Goal: Task Accomplishment & Management: Manage account settings

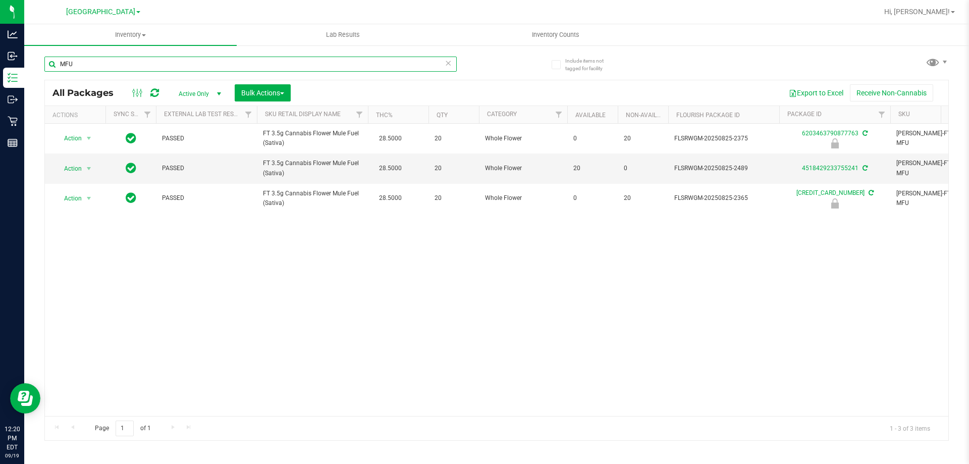
click at [105, 64] on input "MFU" at bounding box center [250, 64] width 412 height 15
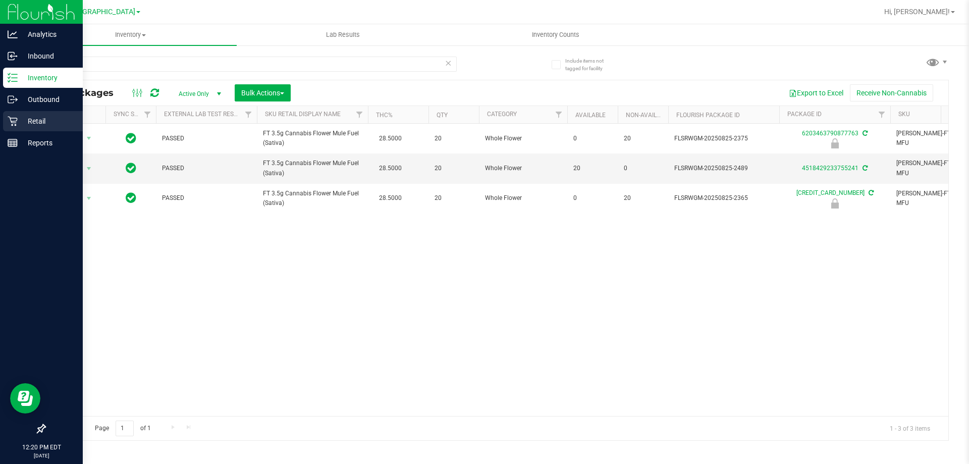
click at [54, 116] on p "Retail" at bounding box center [48, 121] width 61 height 12
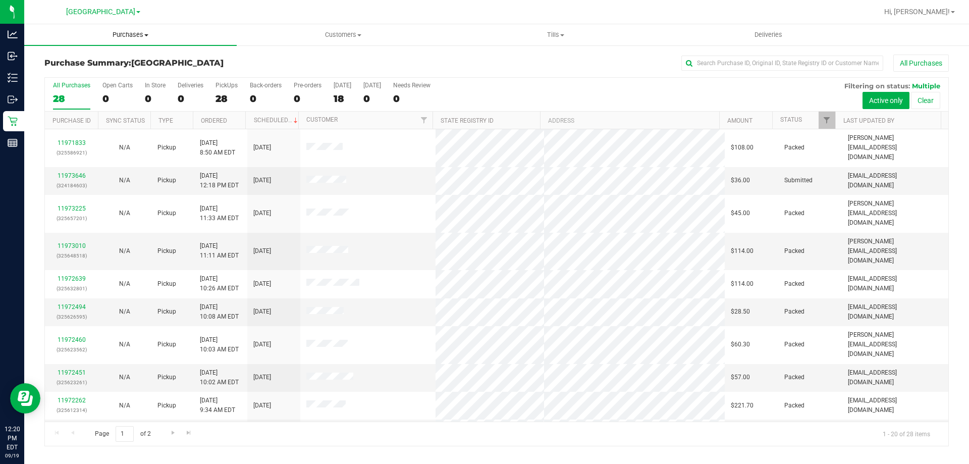
click at [135, 38] on span "Purchases" at bounding box center [130, 34] width 212 height 9
click at [337, 33] on span "Customers" at bounding box center [342, 34] width 211 height 9
click at [302, 61] on span "All customers" at bounding box center [273, 61] width 73 height 9
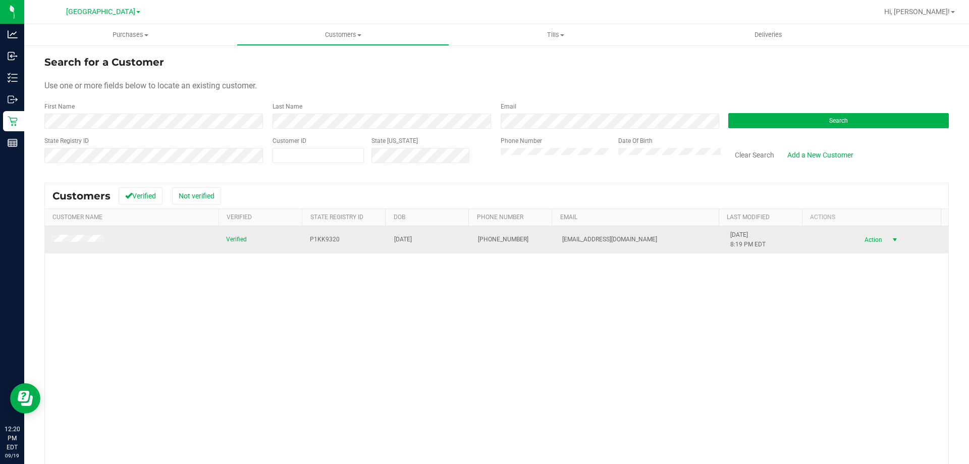
click at [891, 240] on span "select" at bounding box center [895, 240] width 8 height 8
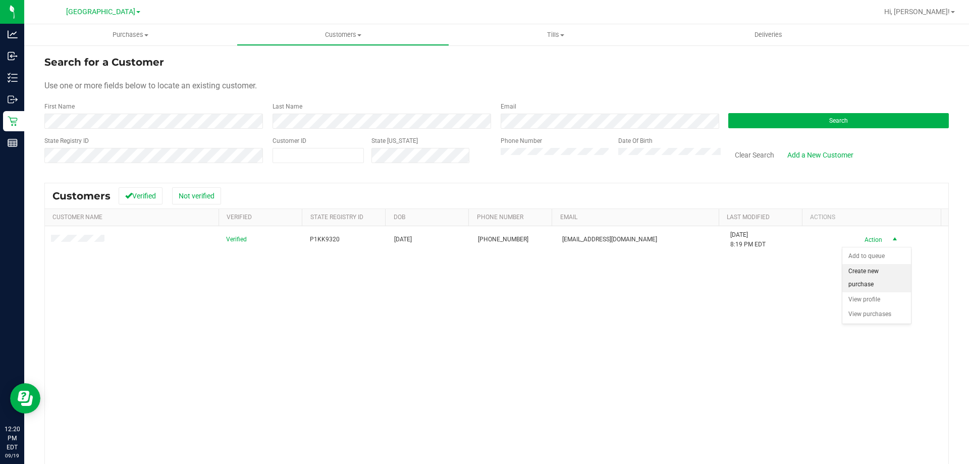
click at [871, 272] on li "Create new purchase" at bounding box center [876, 278] width 69 height 28
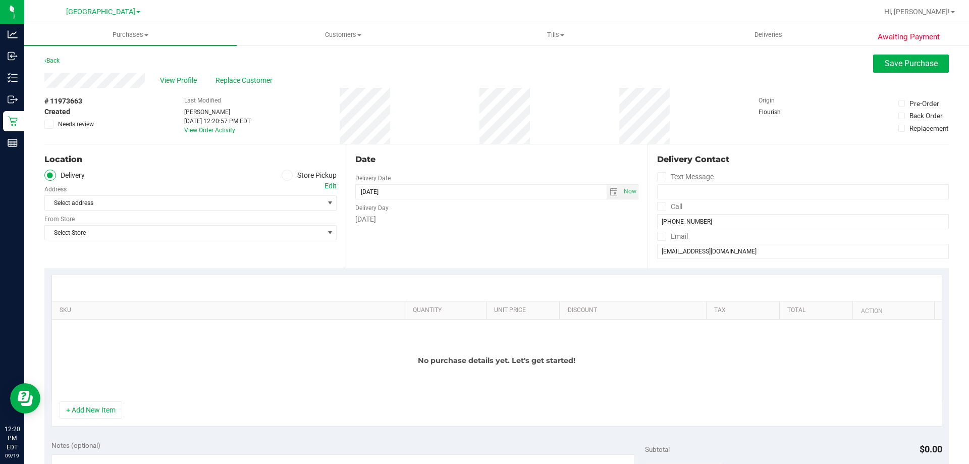
click at [287, 175] on icon at bounding box center [287, 175] width 6 height 0
click at [0, 0] on input "Store Pickup" at bounding box center [0, 0] width 0 height 0
click at [269, 206] on span "Select Store" at bounding box center [184, 203] width 279 height 14
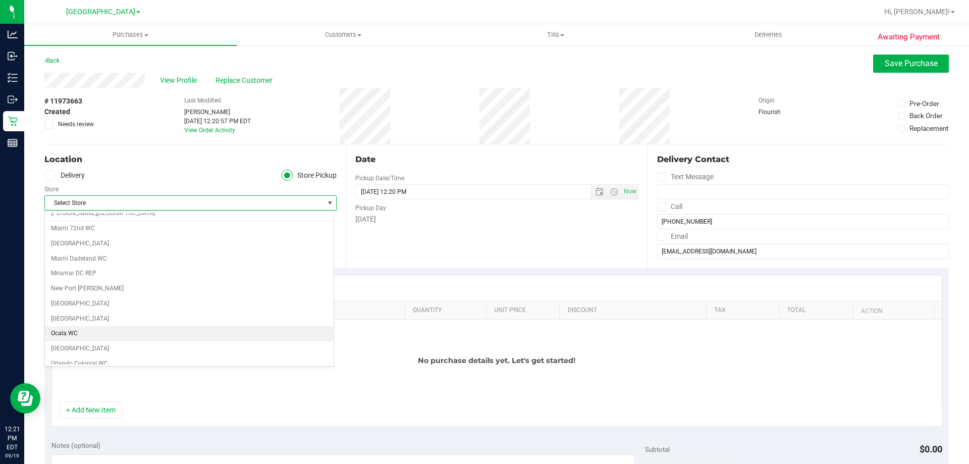
scroll to position [353, 0]
click at [101, 301] on li "[GEOGRAPHIC_DATA]" at bounding box center [189, 302] width 289 height 15
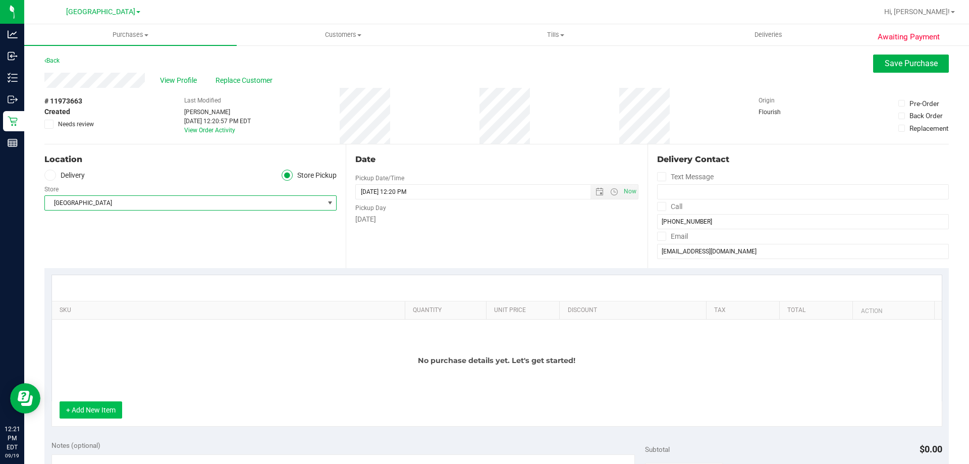
click at [83, 413] on button "+ Add New Item" at bounding box center [91, 409] width 63 height 17
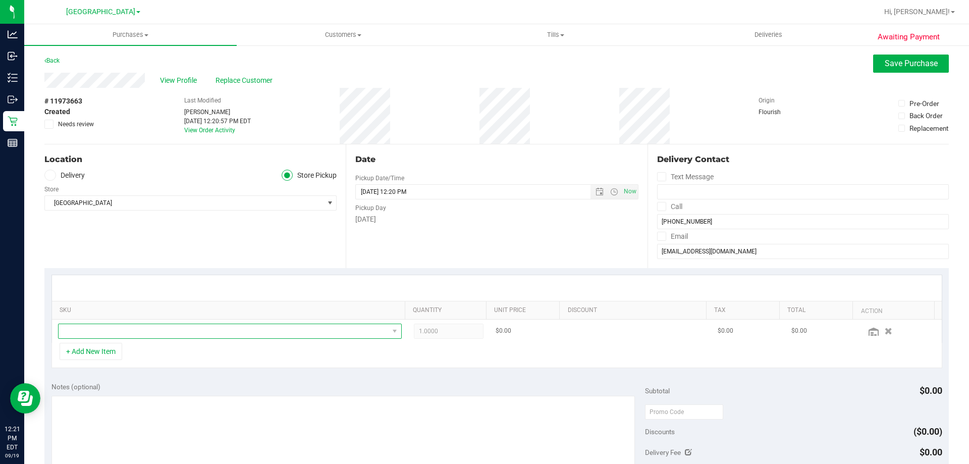
click at [104, 330] on span "NO DATA FOUND" at bounding box center [224, 331] width 330 height 14
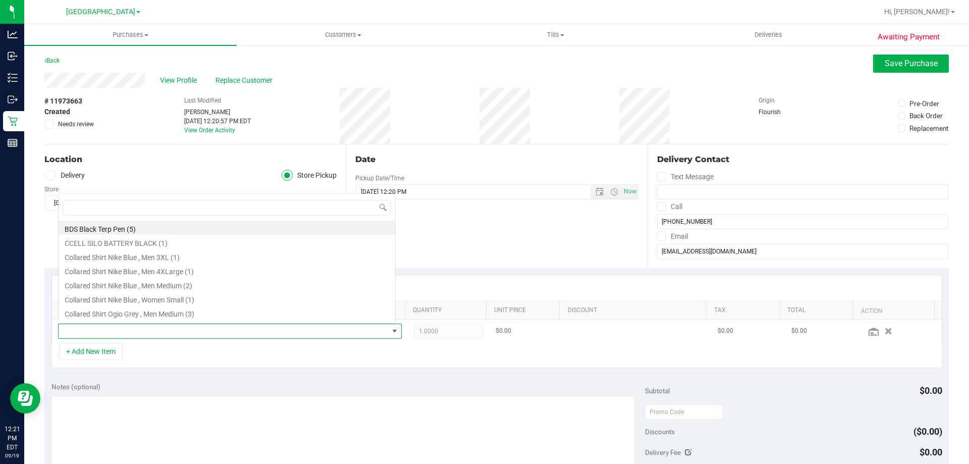
scroll to position [15, 335]
type input "pj3"
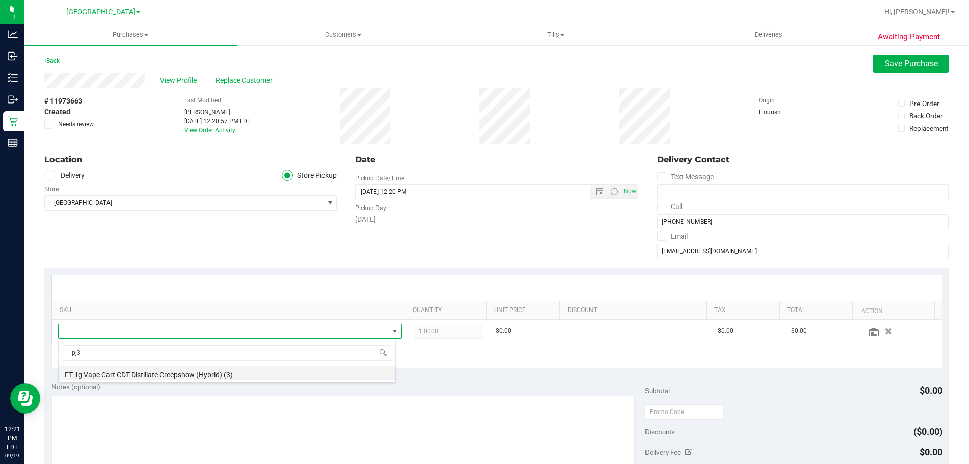
click at [96, 377] on li "FT 1g Vape Cart CDT Distillate Creepshow (Hybrid) (3)" at bounding box center [227, 373] width 337 height 14
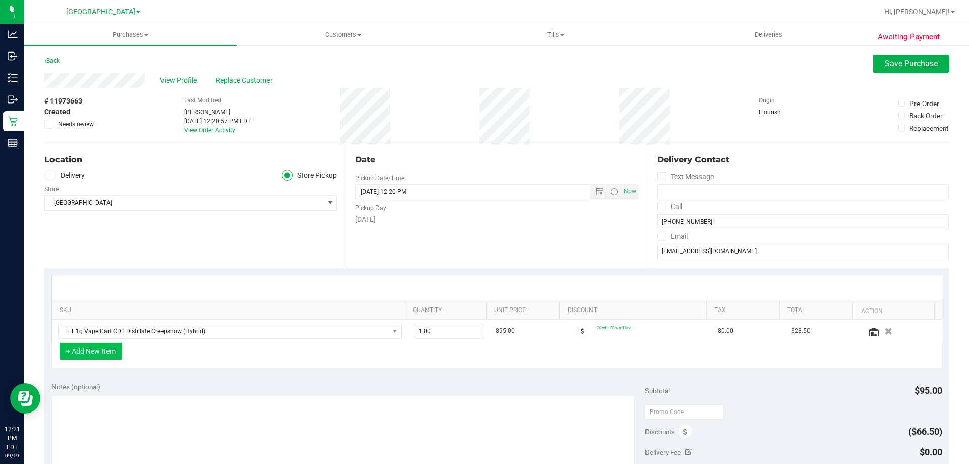
click at [74, 355] on button "+ Add New Item" at bounding box center [91, 351] width 63 height 17
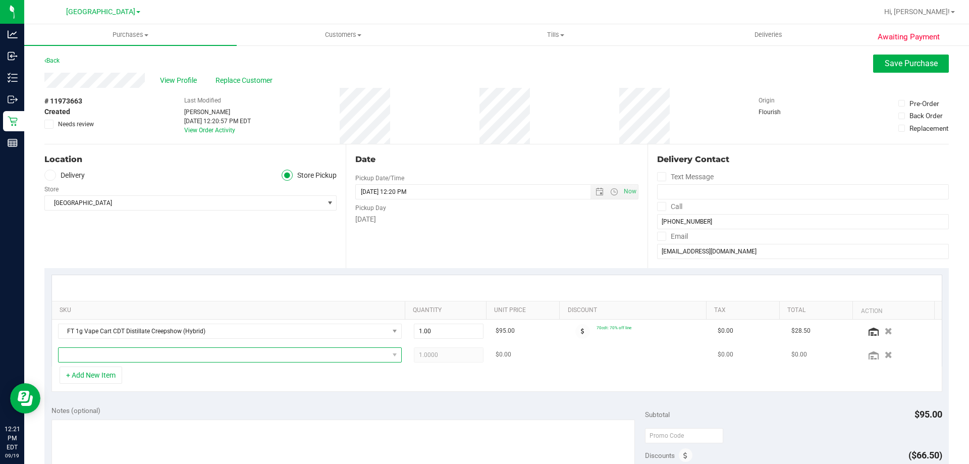
click at [163, 362] on span "NO DATA FOUND" at bounding box center [224, 355] width 330 height 14
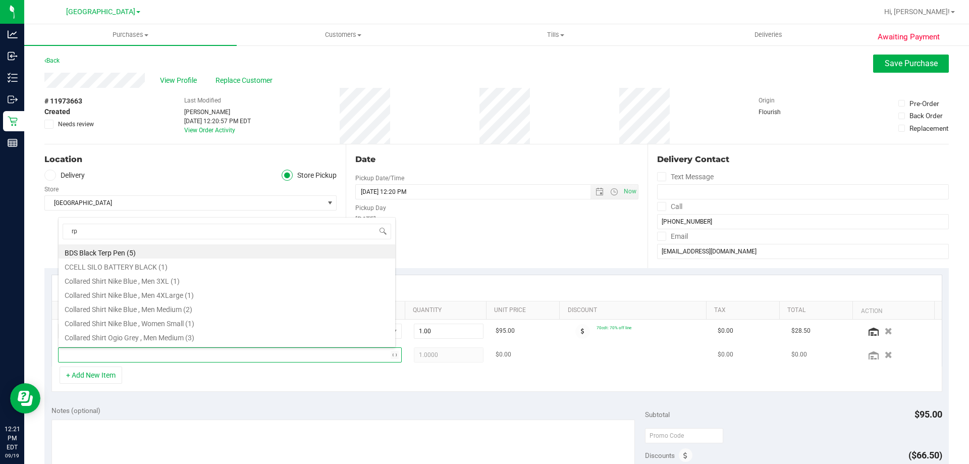
type input "rpb"
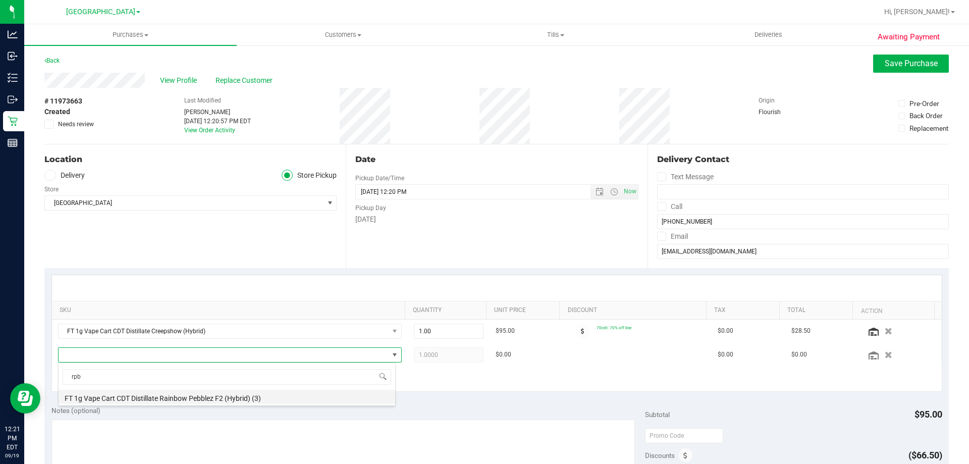
click at [208, 393] on li "FT 1g Vape Cart CDT Distillate Rainbow Pebblez F2 (Hybrid) (3)" at bounding box center [227, 397] width 337 height 14
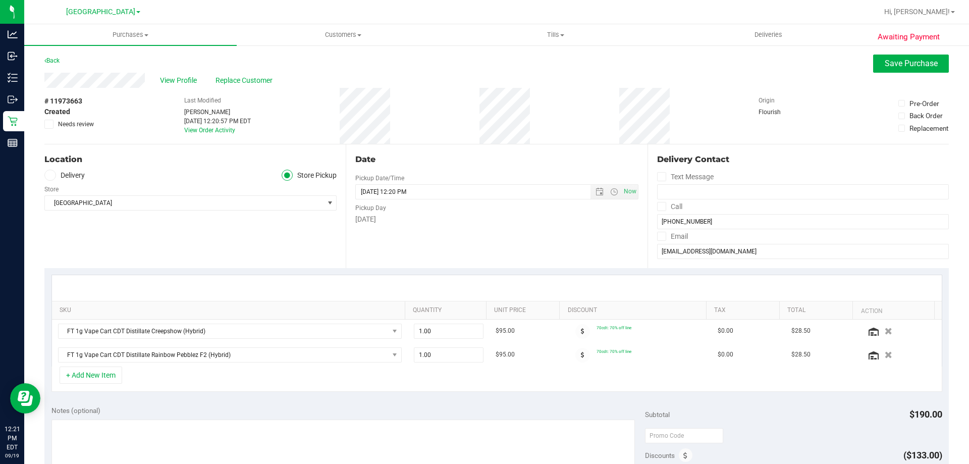
click at [253, 396] on div "SKU Quantity Unit Price Discount Tax Total Action FT 1g Vape Cart CDT Distillat…" at bounding box center [496, 333] width 904 height 131
click at [101, 367] on button "+ Add New Item" at bounding box center [91, 374] width 63 height 17
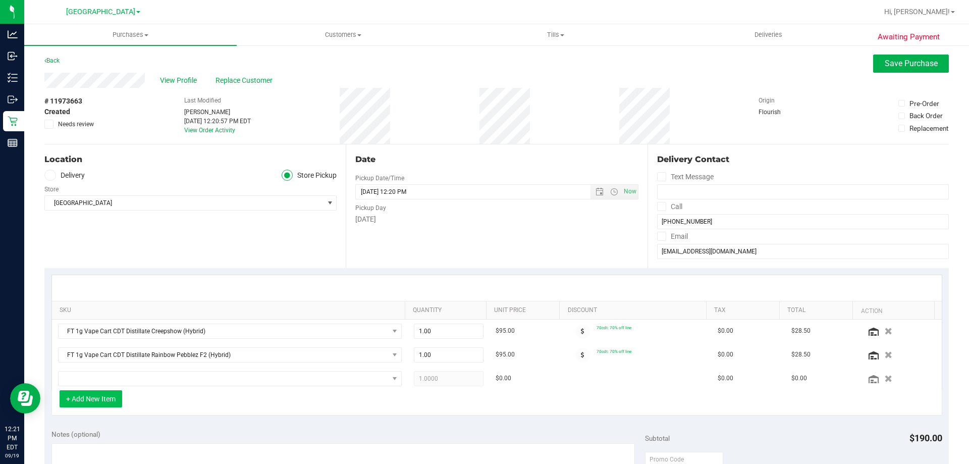
click at [112, 391] on button "+ Add New Item" at bounding box center [91, 398] width 63 height 17
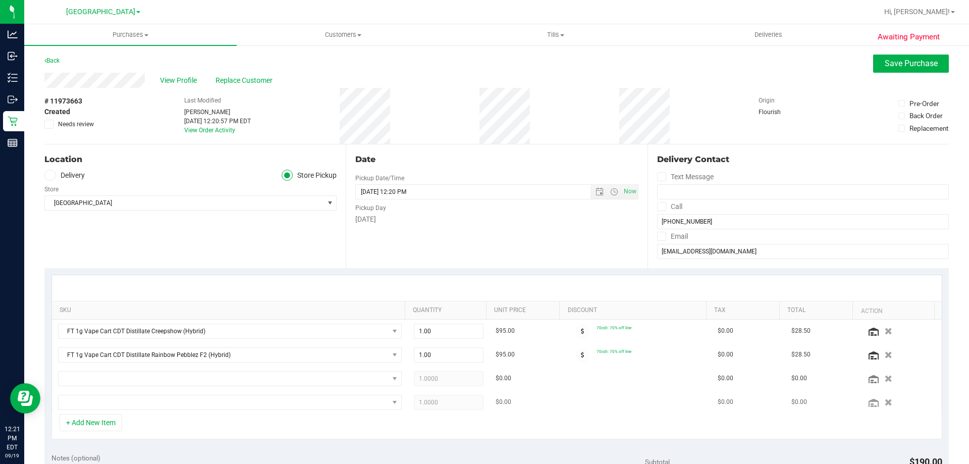
click at [877, 407] on div at bounding box center [900, 402] width 70 height 10
click at [884, 405] on icon "button" at bounding box center [888, 402] width 9 height 8
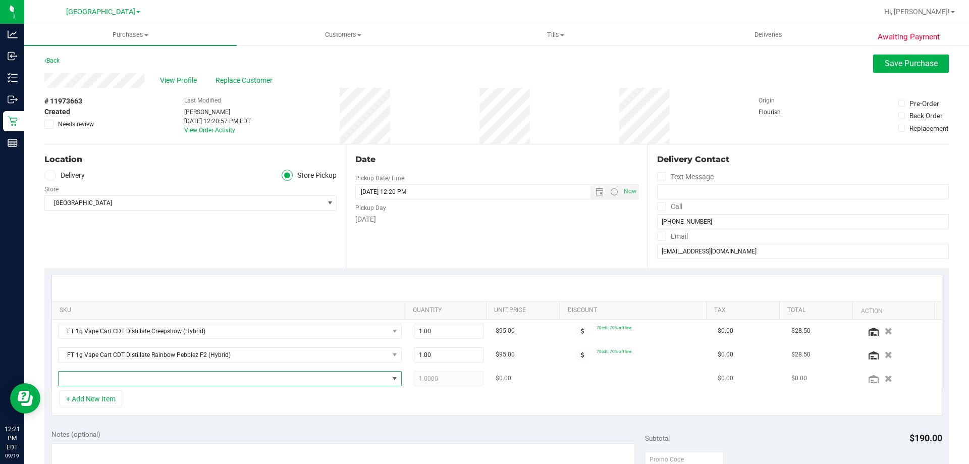
click at [165, 379] on span "NO DATA FOUND" at bounding box center [224, 378] width 330 height 14
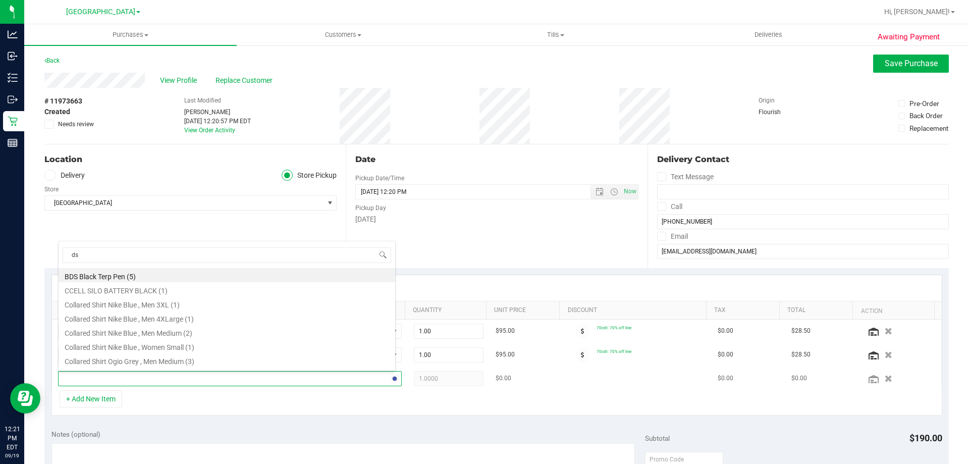
type input "dsc"
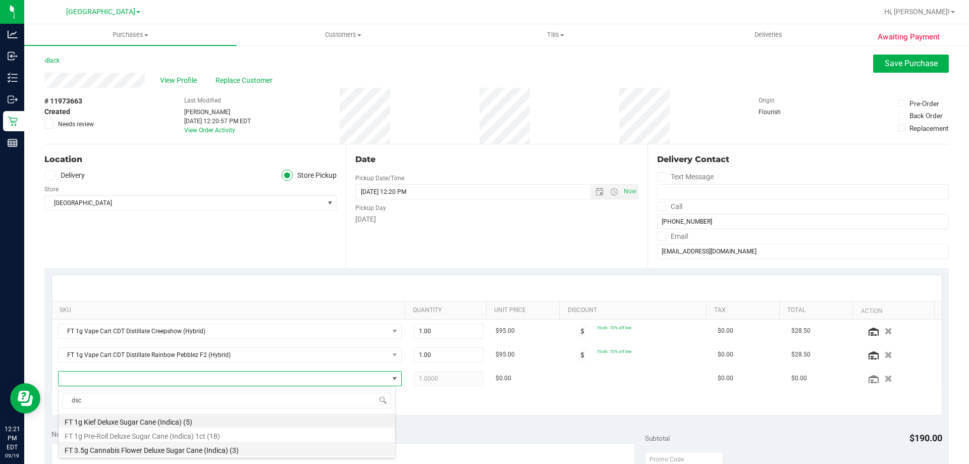
click at [199, 445] on li "FT 3.5g Cannabis Flower Deluxe Sugar Cane (Indica) (3)" at bounding box center [227, 449] width 337 height 14
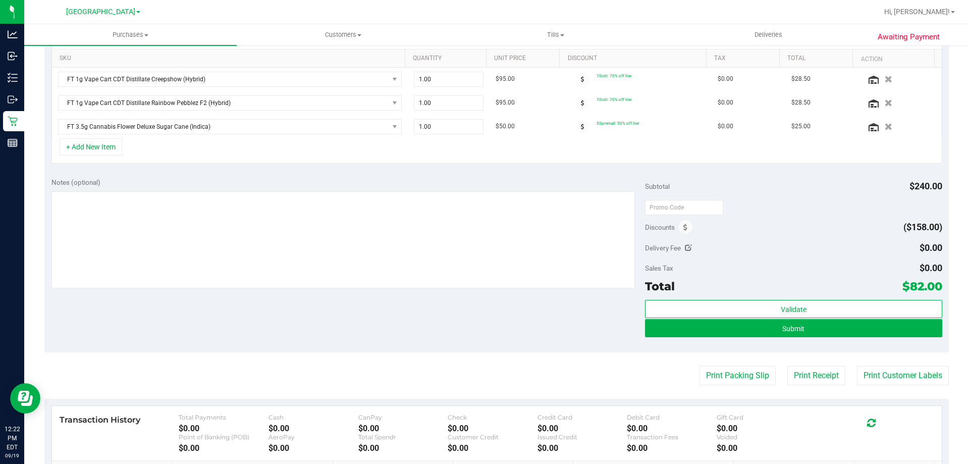
scroll to position [252, 0]
click at [679, 232] on span at bounding box center [686, 227] width 14 height 14
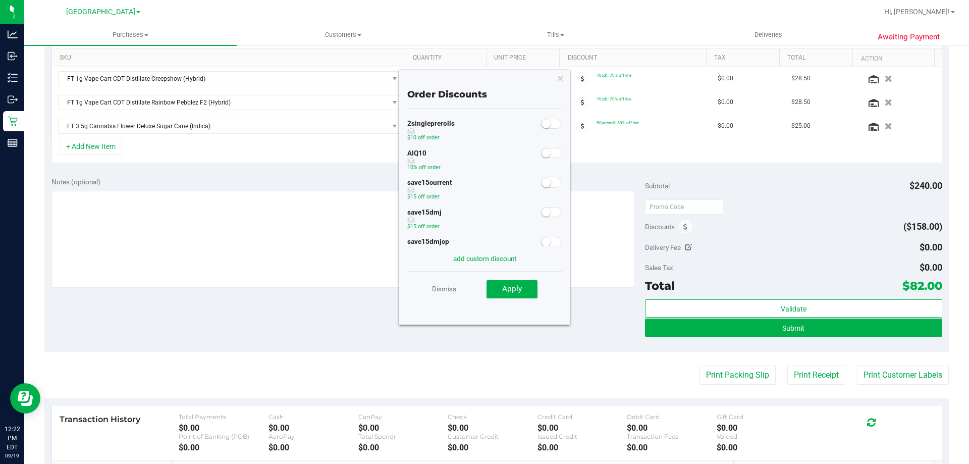
click at [541, 158] on span at bounding box center [551, 153] width 20 height 10
click at [509, 287] on span "Apply" at bounding box center [512, 288] width 20 height 9
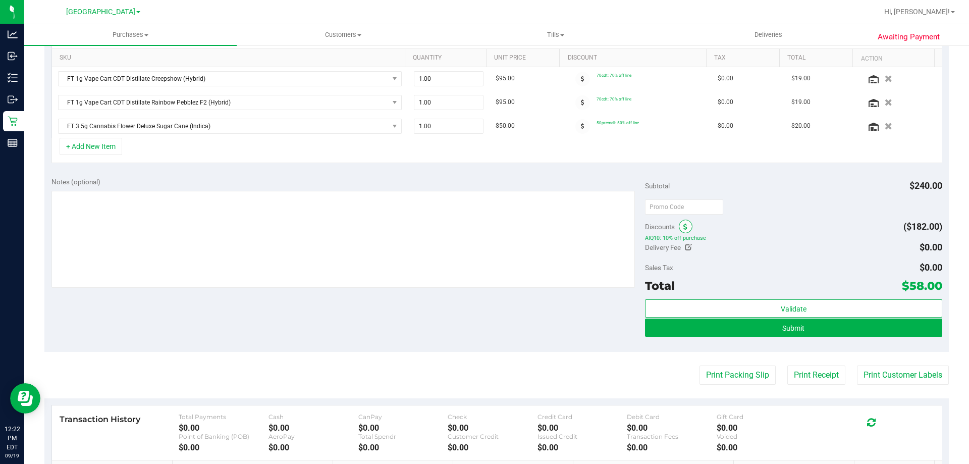
click at [684, 228] on span at bounding box center [686, 227] width 14 height 14
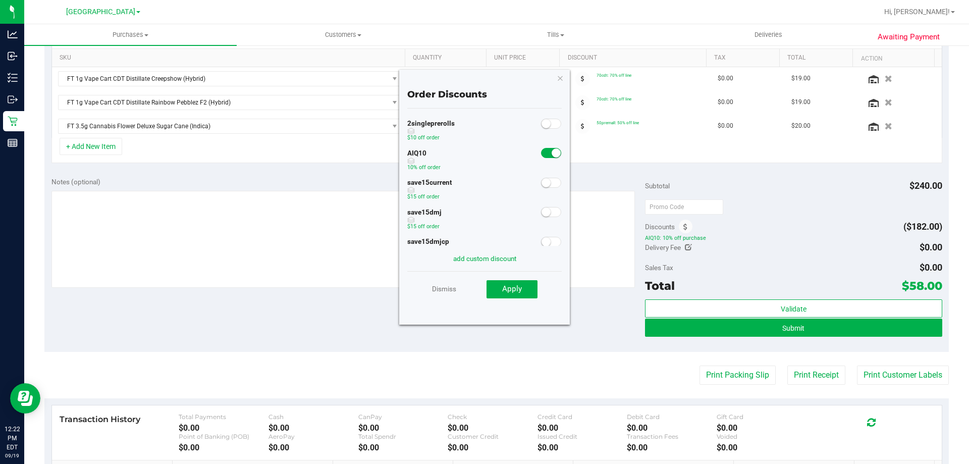
click at [542, 151] on span at bounding box center [551, 153] width 20 height 10
click at [448, 290] on link "Dismiss" at bounding box center [444, 289] width 24 height 18
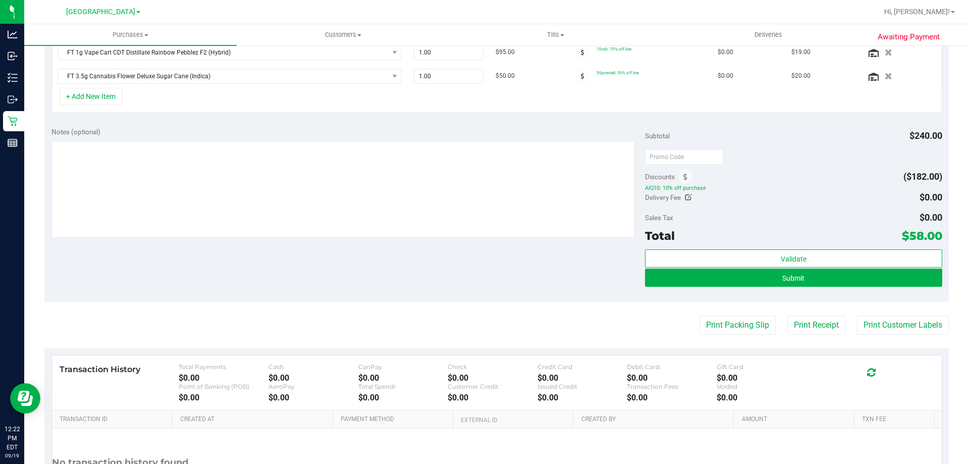
scroll to position [303, 0]
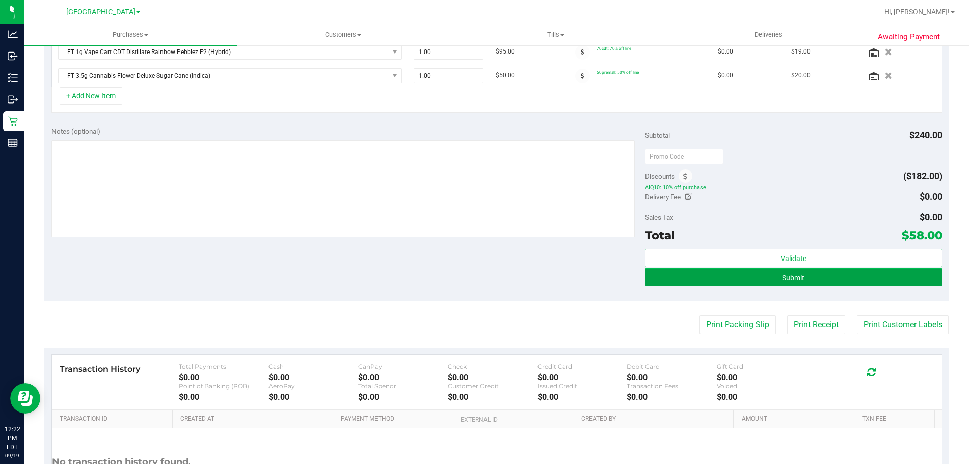
click at [771, 273] on button "Submit" at bounding box center [793, 277] width 297 height 18
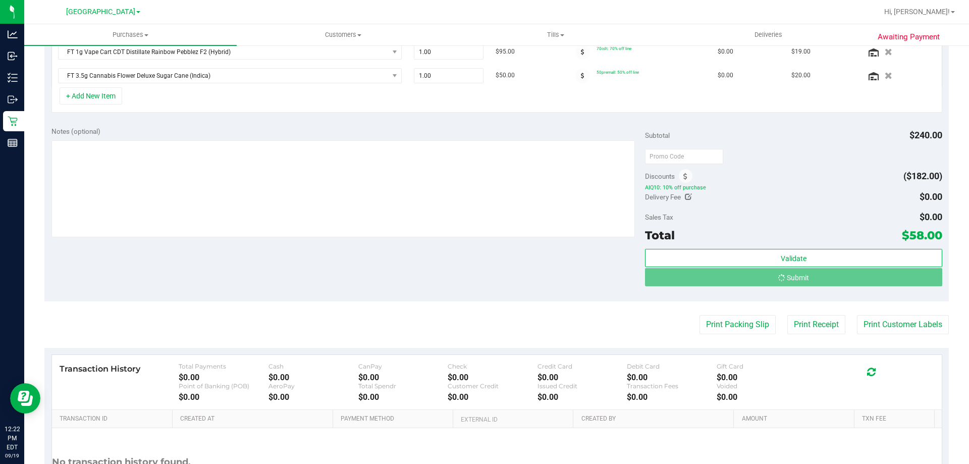
scroll to position [287, 0]
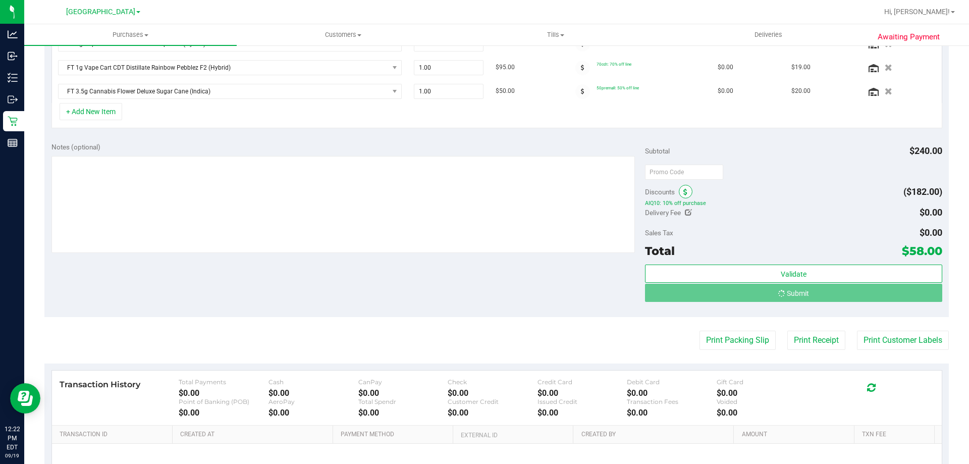
click at [683, 192] on icon at bounding box center [685, 192] width 4 height 7
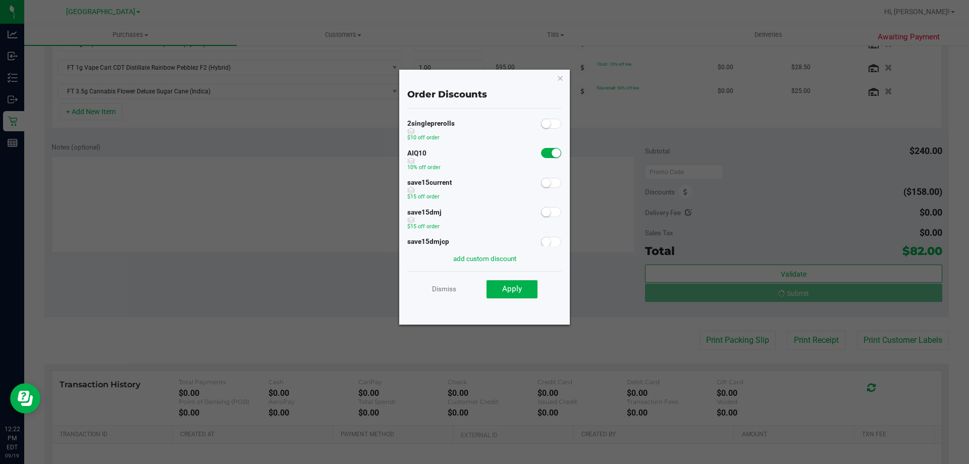
click at [552, 154] on small at bounding box center [556, 152] width 9 height 9
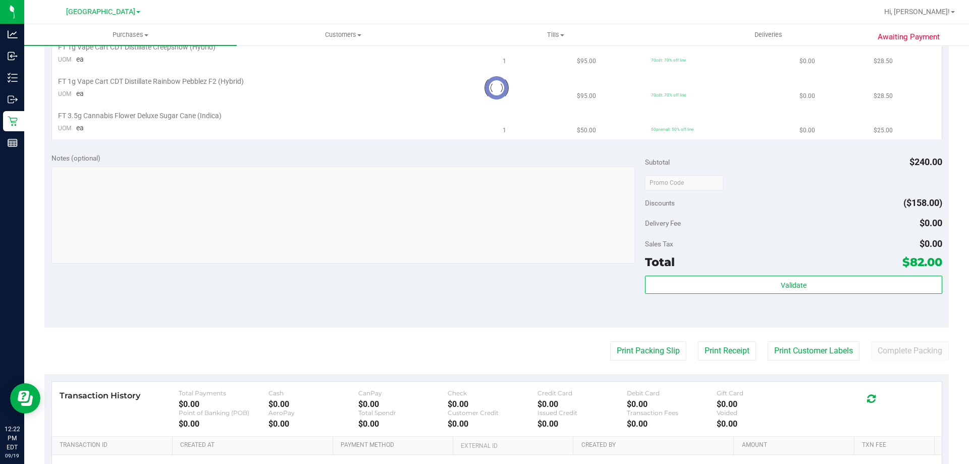
click at [516, 286] on div "Notes (optional) Subtotal $240.00 Discounts ($158.00) Delivery Fee $0.00 Sales …" at bounding box center [496, 237] width 904 height 182
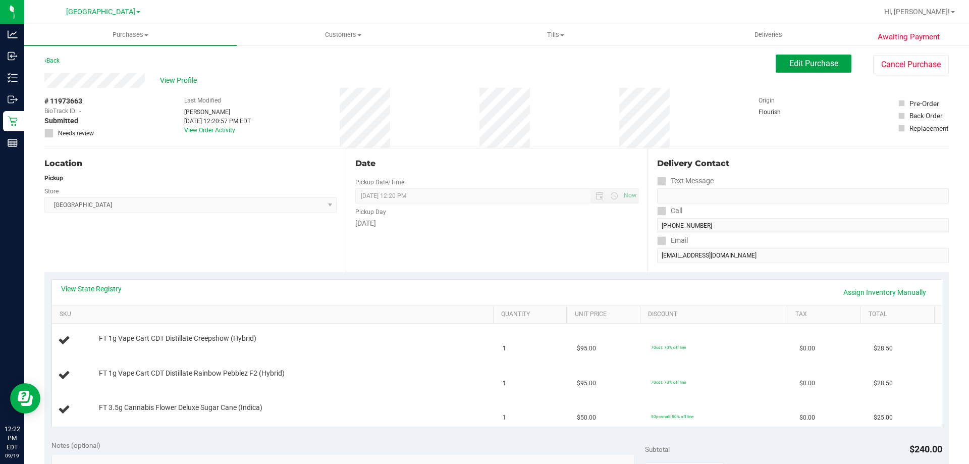
click at [813, 61] on span "Edit Purchase" at bounding box center [813, 64] width 49 height 10
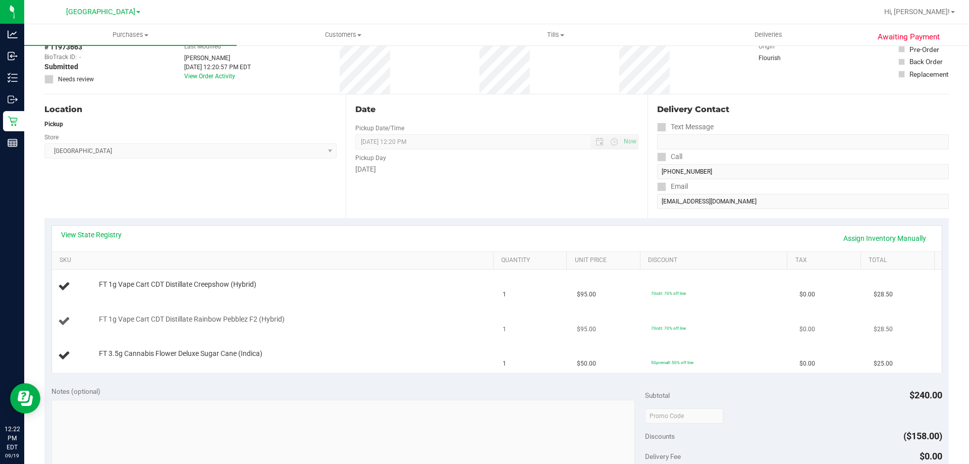
scroll to position [202, 0]
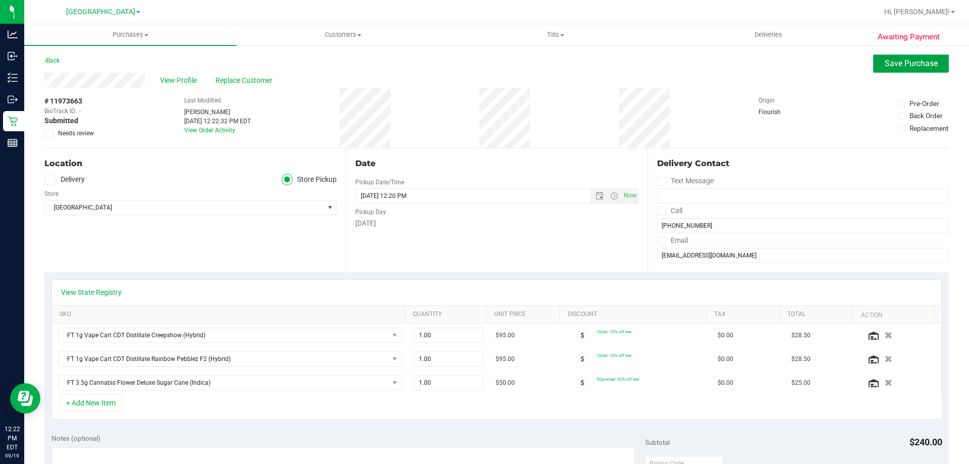
click at [881, 58] on button "Save Purchase" at bounding box center [911, 63] width 76 height 18
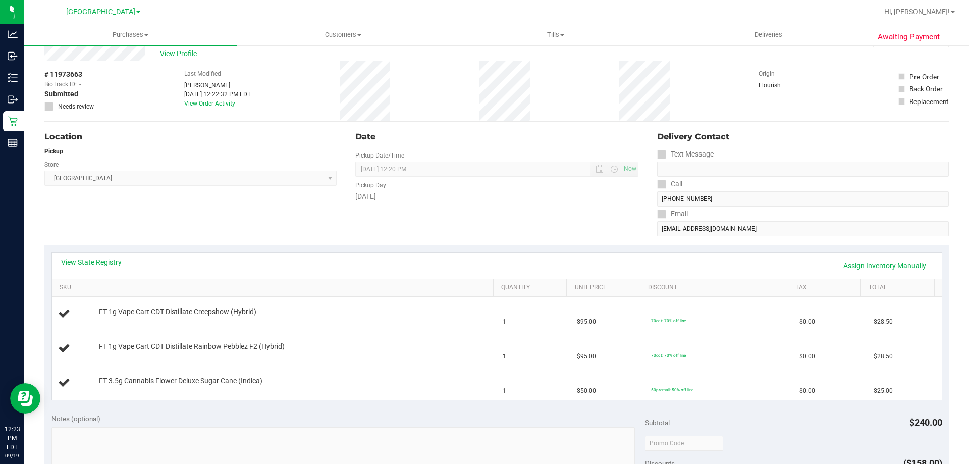
scroll to position [50, 0]
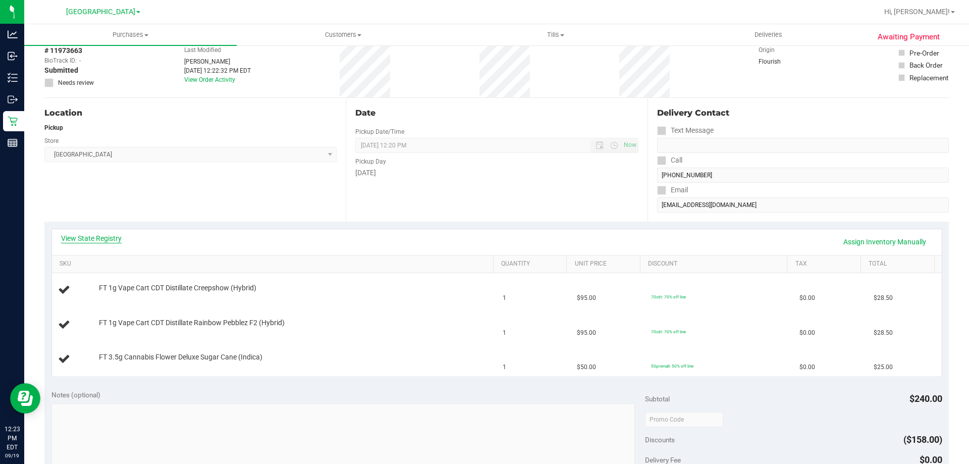
click at [113, 238] on link "View State Registry" at bounding box center [91, 238] width 61 height 10
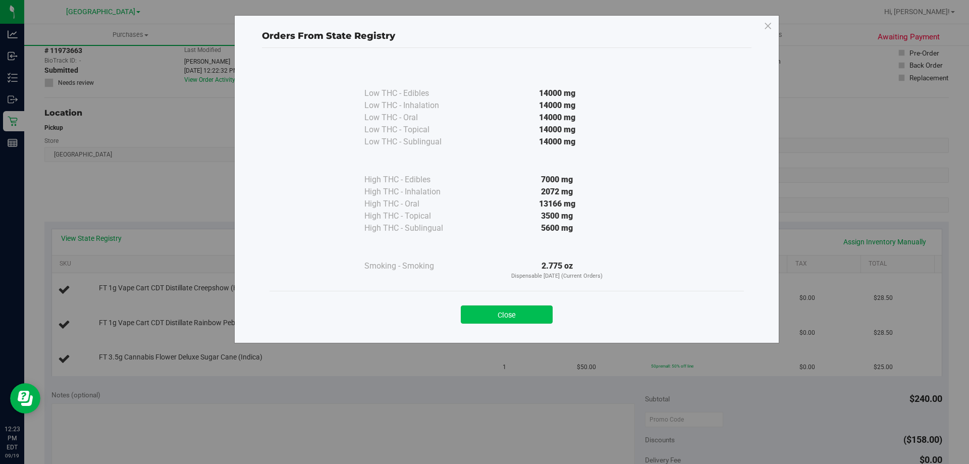
click at [489, 306] on button "Close" at bounding box center [507, 314] width 92 height 18
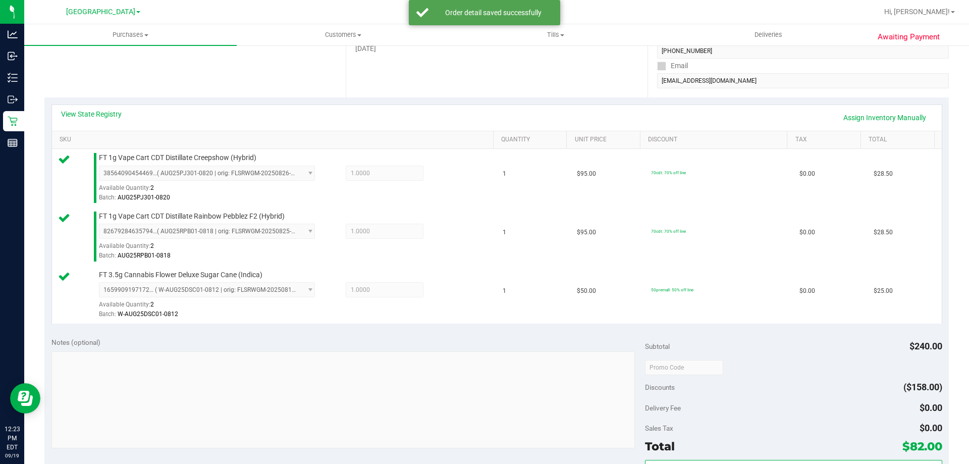
scroll to position [252, 0]
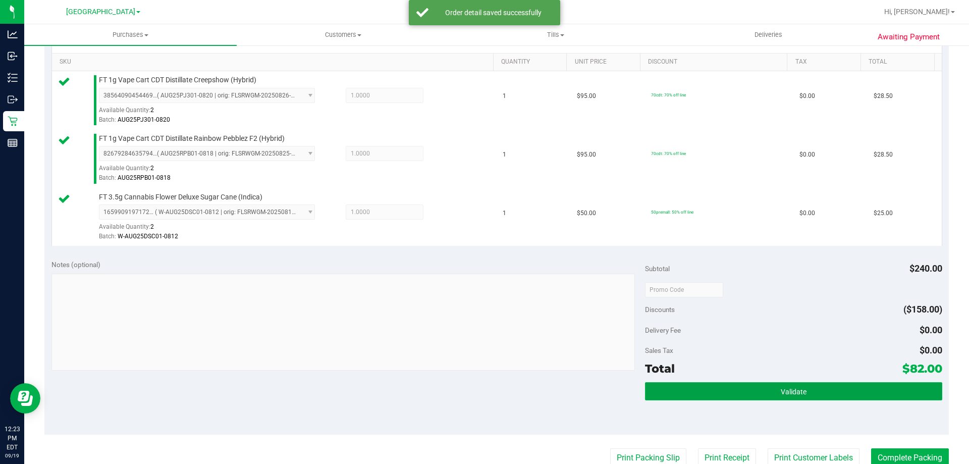
click at [791, 387] on button "Validate" at bounding box center [793, 391] width 297 height 18
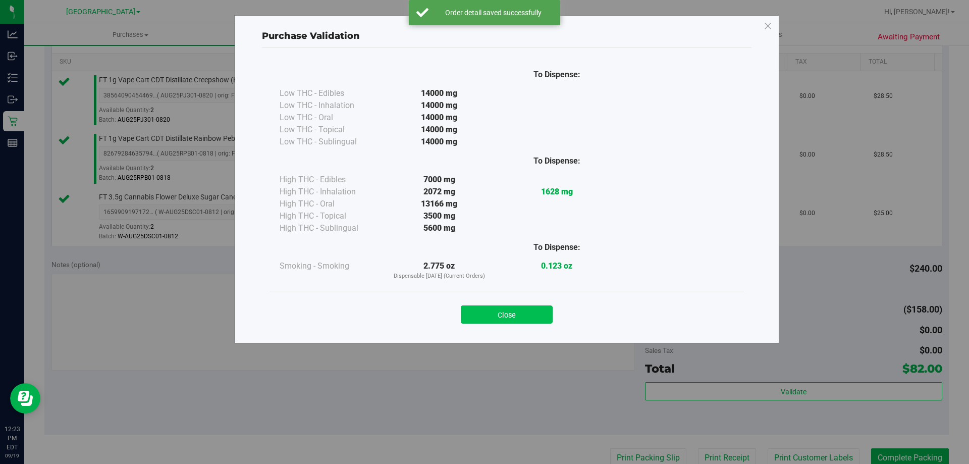
click at [493, 313] on button "Close" at bounding box center [507, 314] width 92 height 18
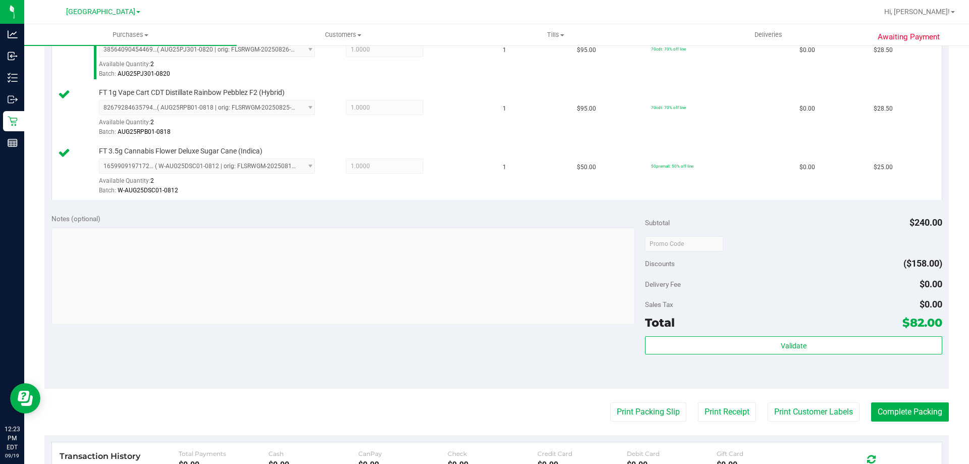
scroll to position [454, 0]
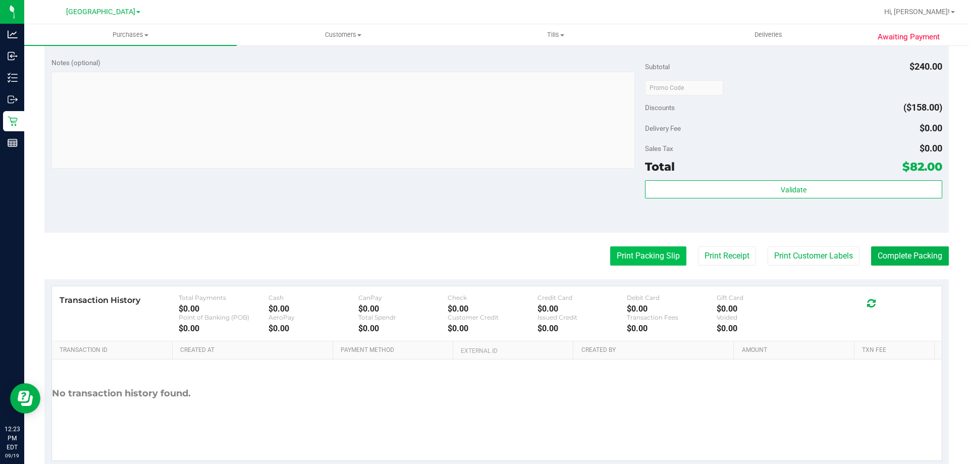
click at [631, 257] on button "Print Packing Slip" at bounding box center [648, 255] width 76 height 19
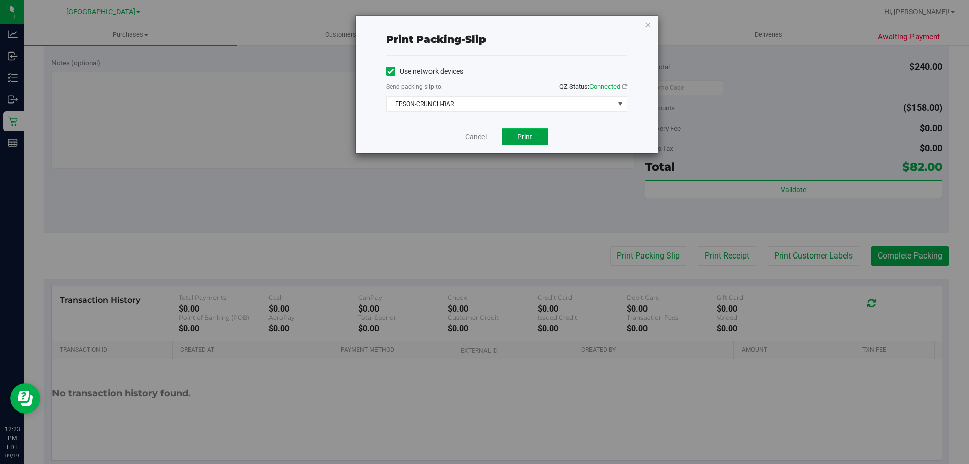
click at [534, 137] on button "Print" at bounding box center [525, 136] width 46 height 17
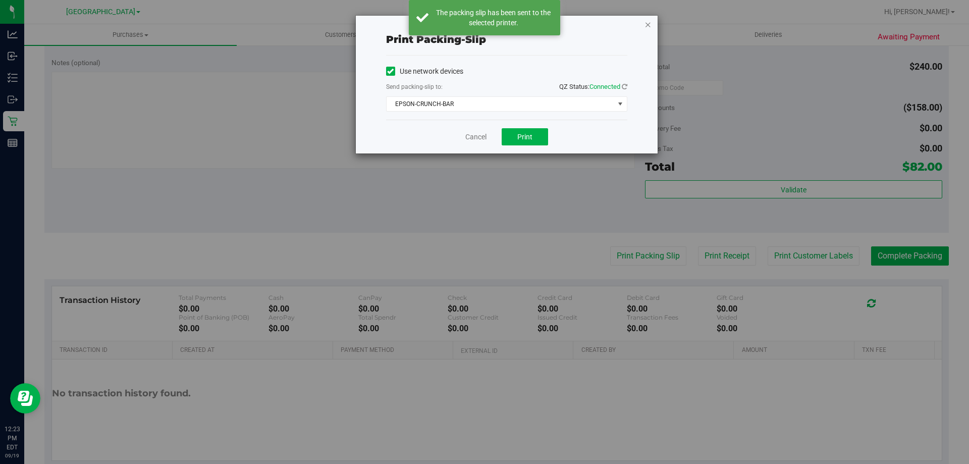
click at [649, 26] on icon "button" at bounding box center [647, 24] width 7 height 12
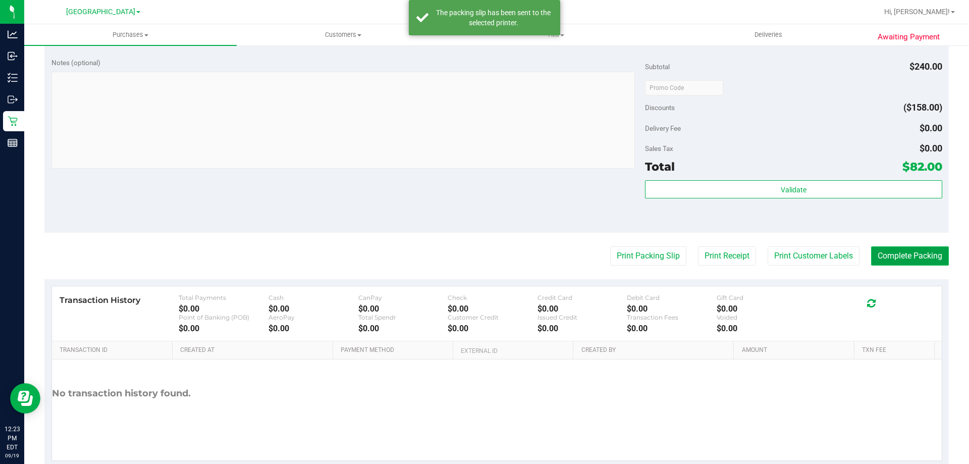
click at [883, 250] on button "Complete Packing" at bounding box center [910, 255] width 78 height 19
